Goal: Navigation & Orientation: Find specific page/section

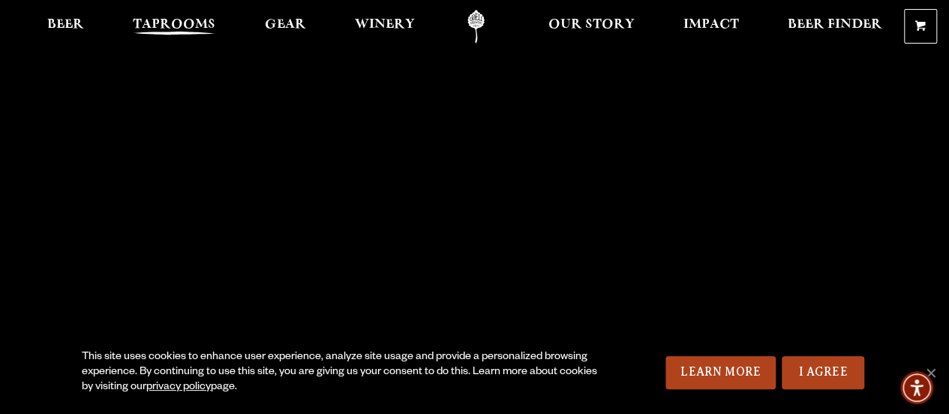
click at [187, 20] on span "Taprooms" at bounding box center [174, 25] width 83 height 12
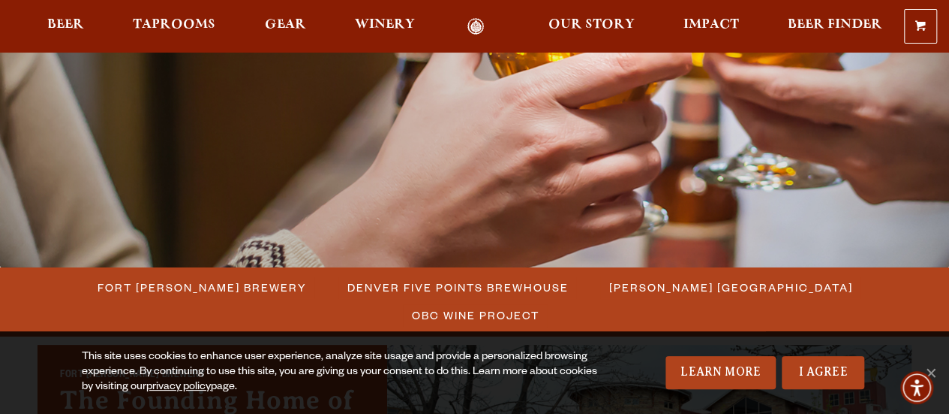
scroll to position [293, 0]
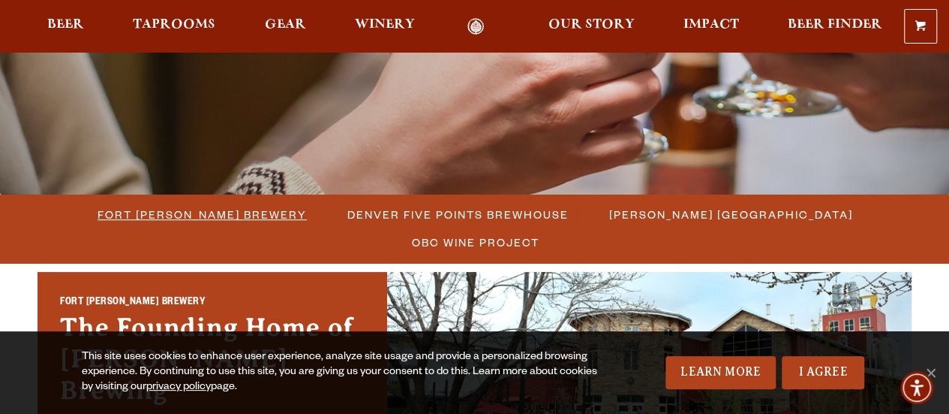
click at [136, 211] on span "Fort [PERSON_NAME] Brewery" at bounding box center [202, 214] width 209 height 22
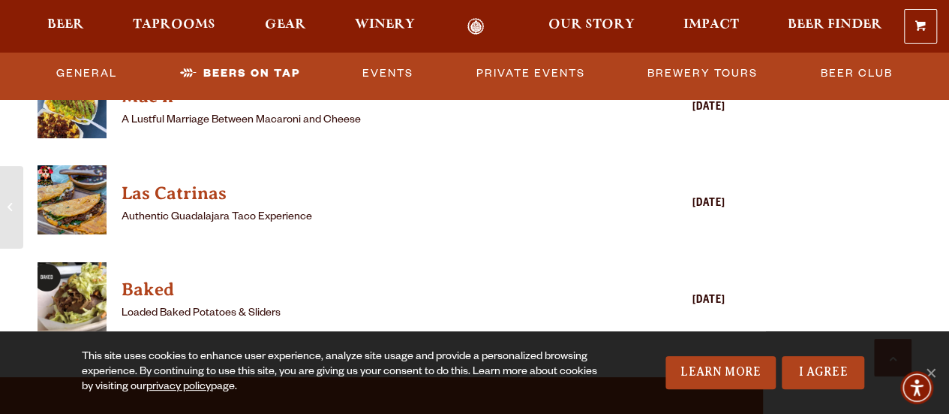
scroll to position [4130, 0]
